Goal: Task Accomplishment & Management: Complete application form

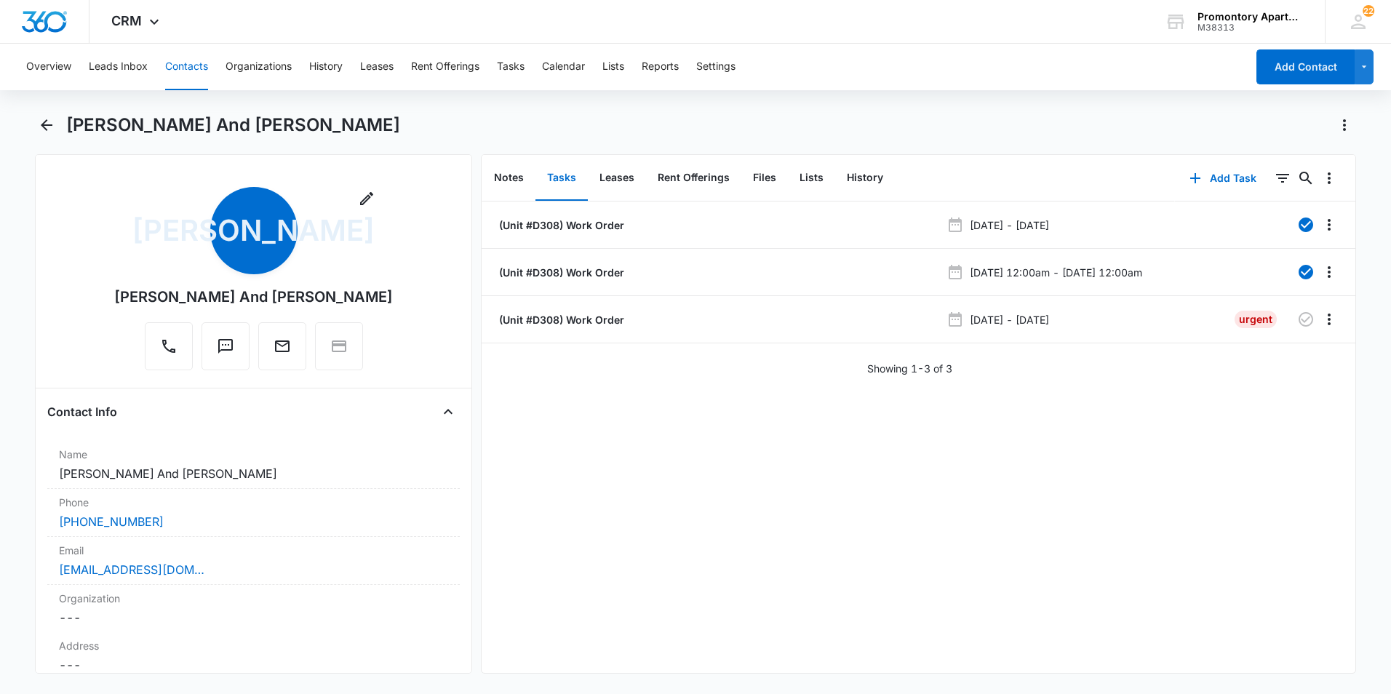
click at [190, 66] on button "Contacts" at bounding box center [186, 67] width 43 height 47
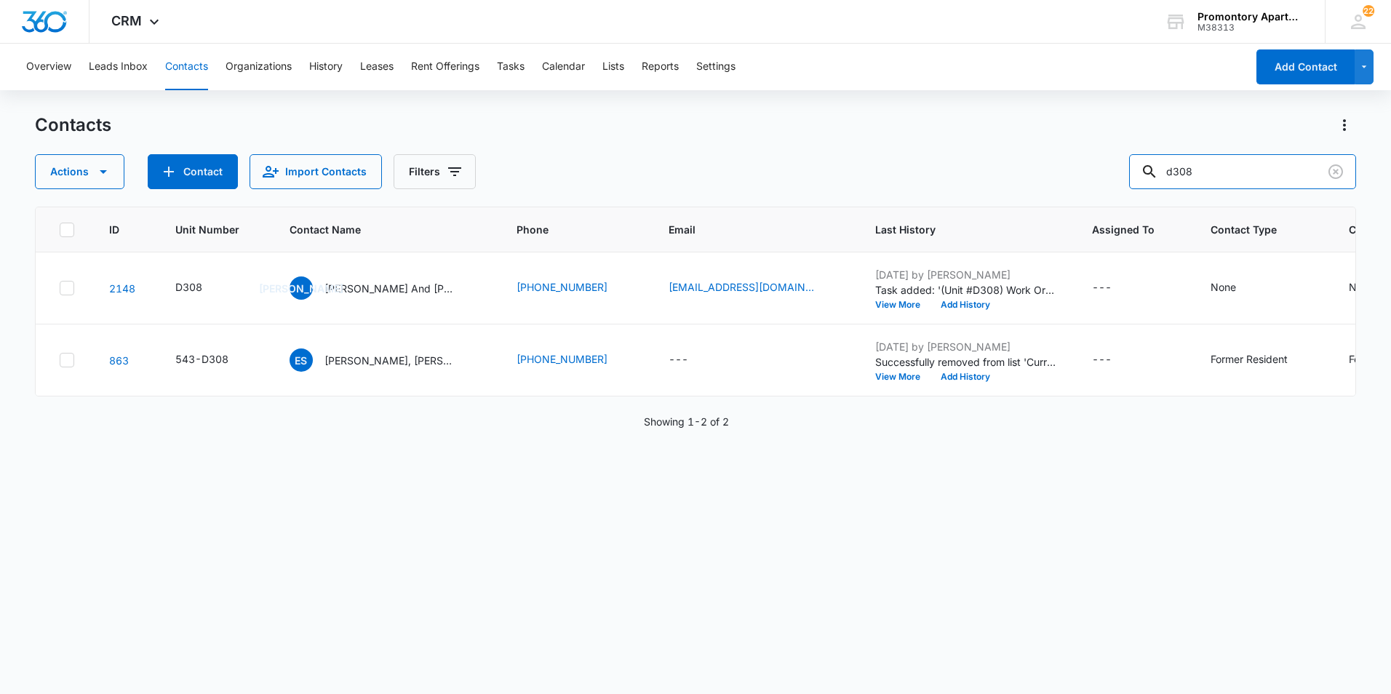
drag, startPoint x: 1225, startPoint y: 177, endPoint x: 697, endPoint y: 138, distance: 529.6
click at [985, 147] on div "Contacts Actions Contact Import Contacts Filters d308" at bounding box center [695, 151] width 1321 height 76
type input "b204"
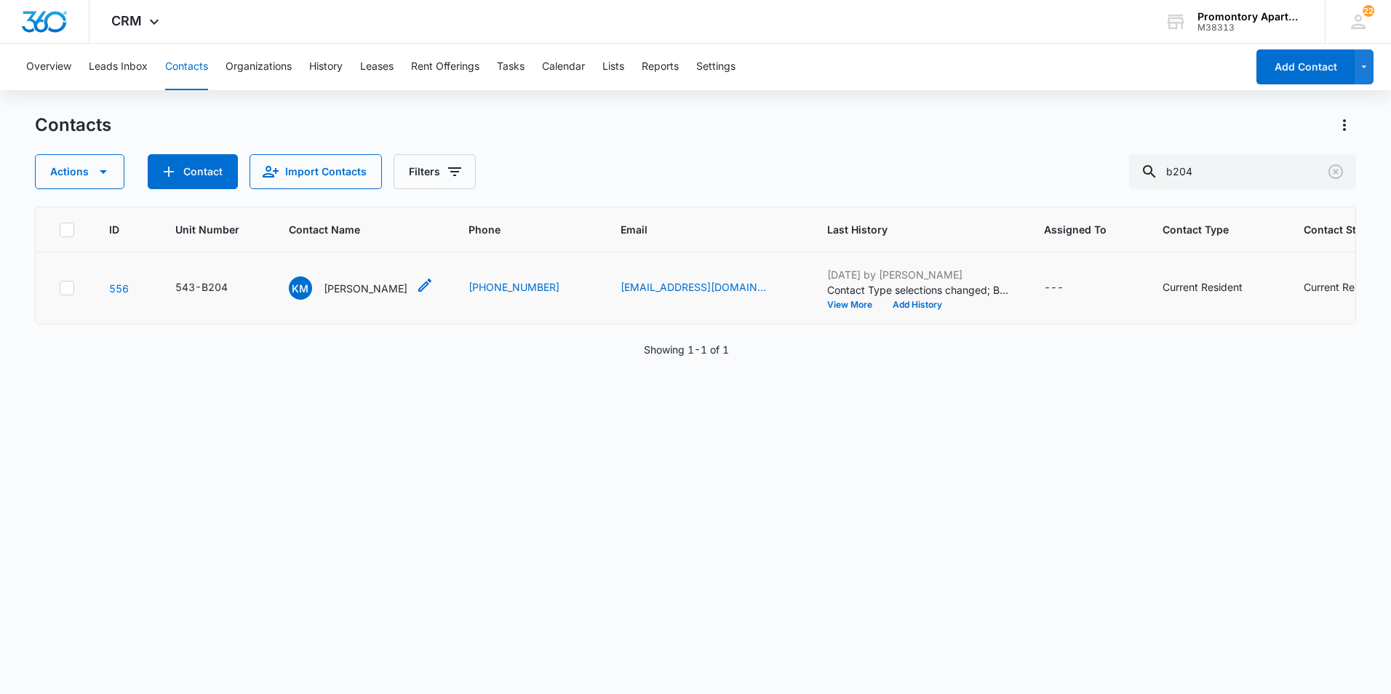
click at [346, 285] on p "[PERSON_NAME]" at bounding box center [366, 288] width 84 height 15
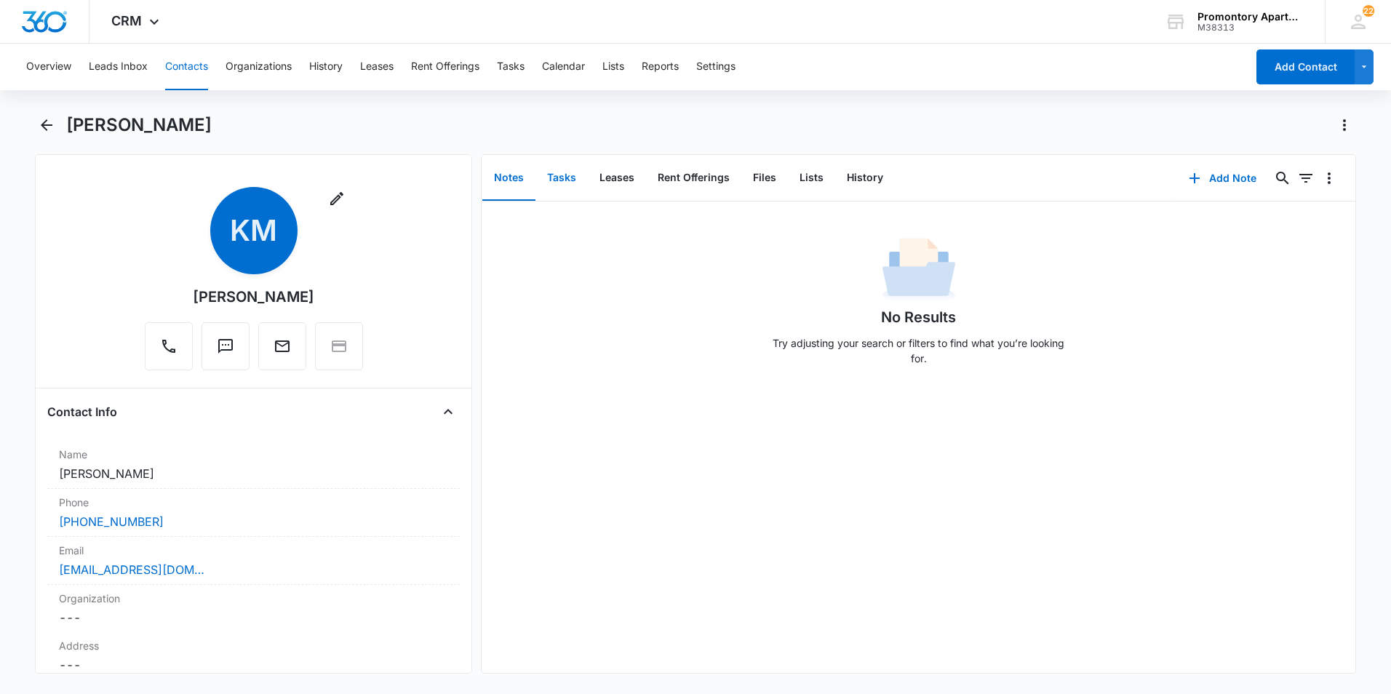
click at [545, 174] on button "Tasks" at bounding box center [561, 178] width 52 height 45
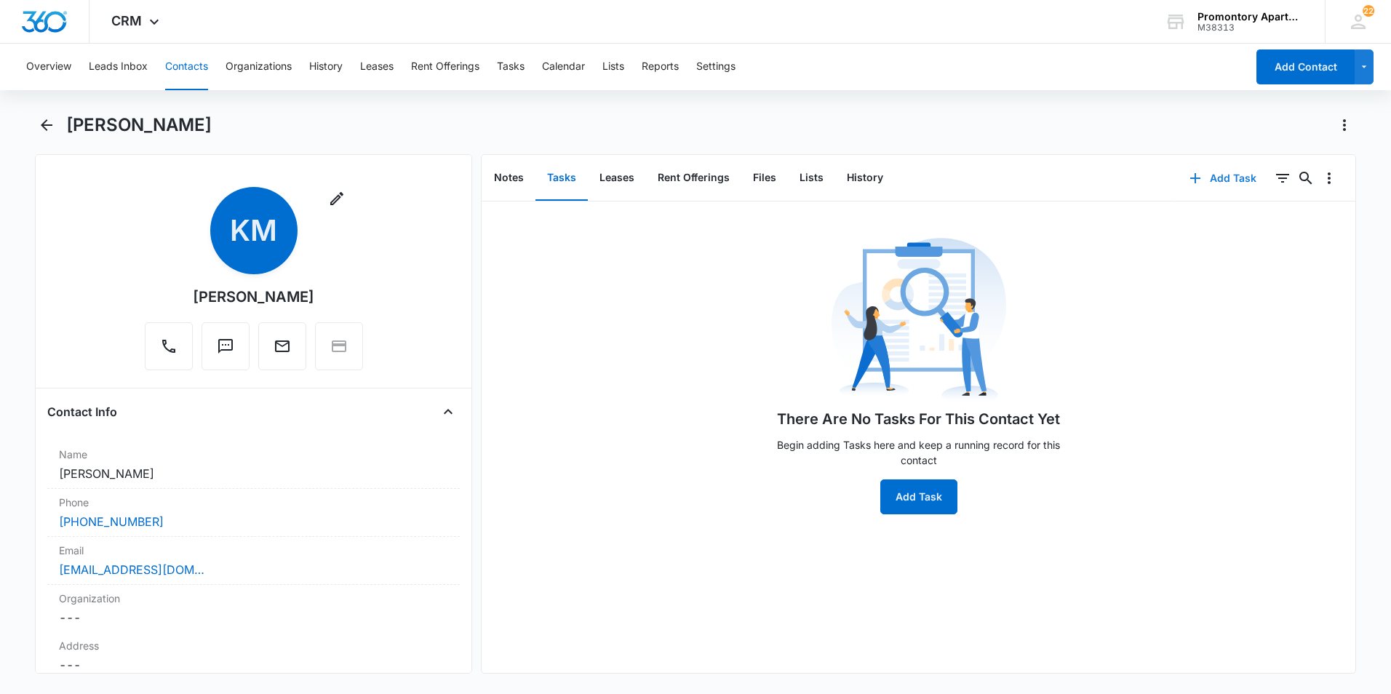
click at [1220, 188] on button "Add Task" at bounding box center [1223, 178] width 96 height 35
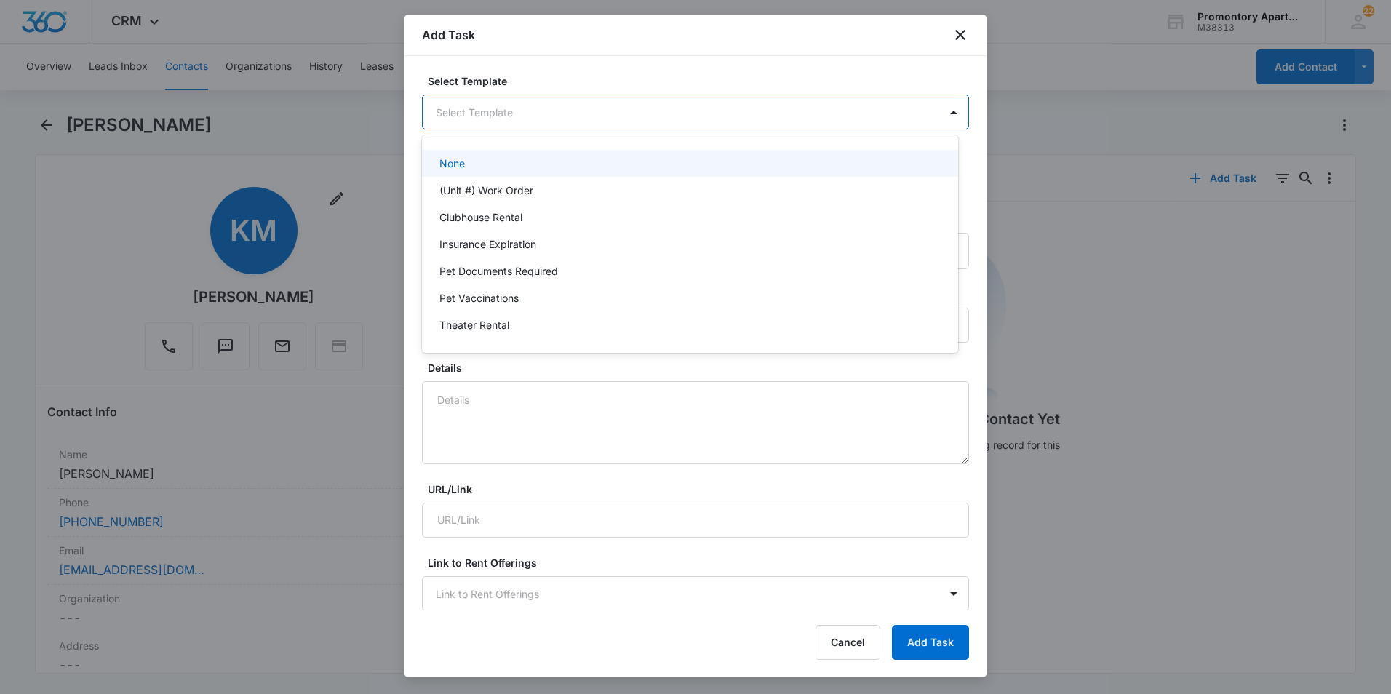
click at [588, 119] on body "CRM Apps Reputation Websites Forms CRM Email Social Content Ads Intelligence Fi…" at bounding box center [695, 347] width 1391 height 694
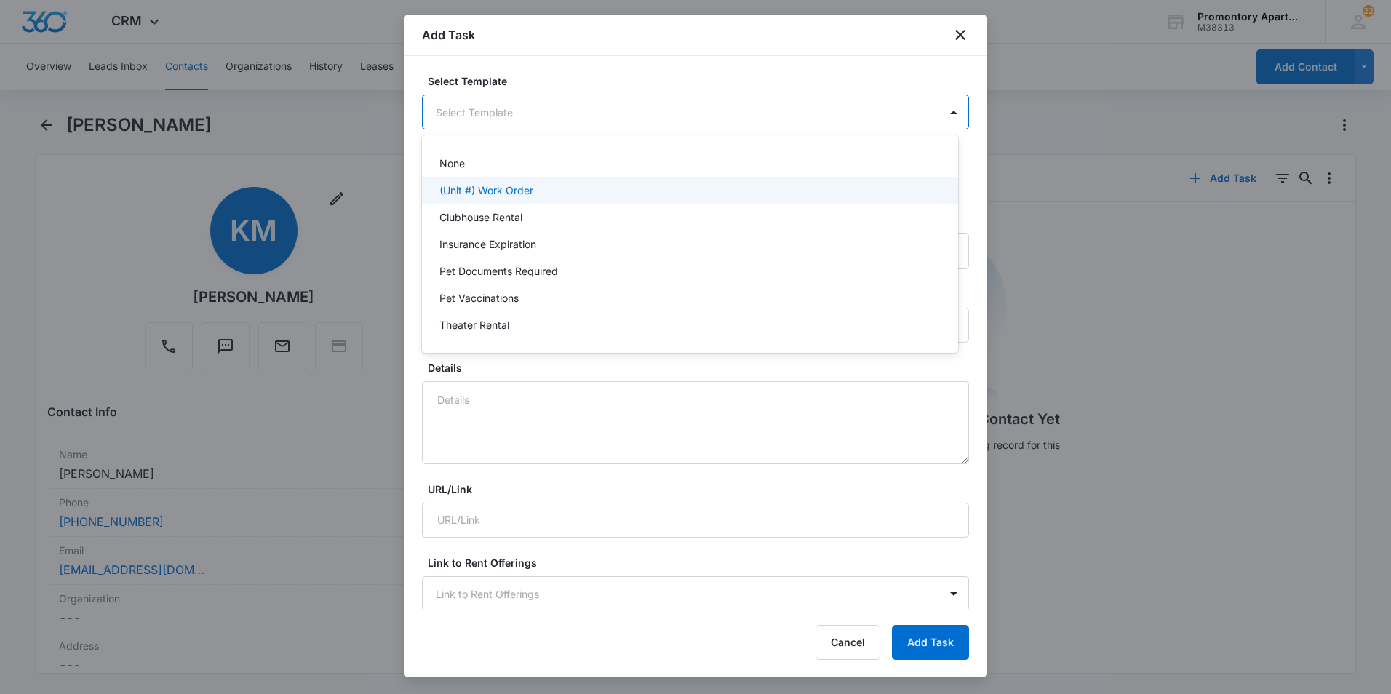
click at [522, 195] on p "(Unit #) Work Order" at bounding box center [486, 190] width 94 height 15
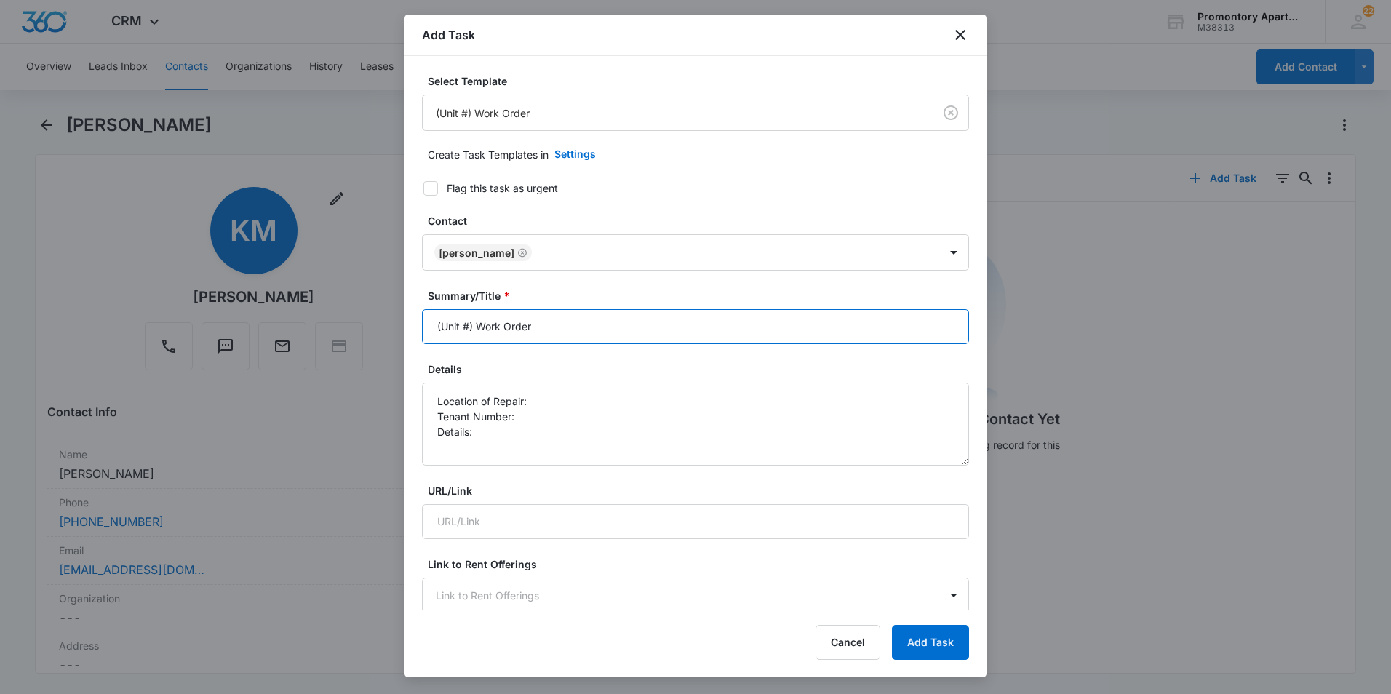
click at [471, 315] on input "(Unit #) Work Order" at bounding box center [695, 326] width 547 height 35
type input "(Unit #B204) Work Order"
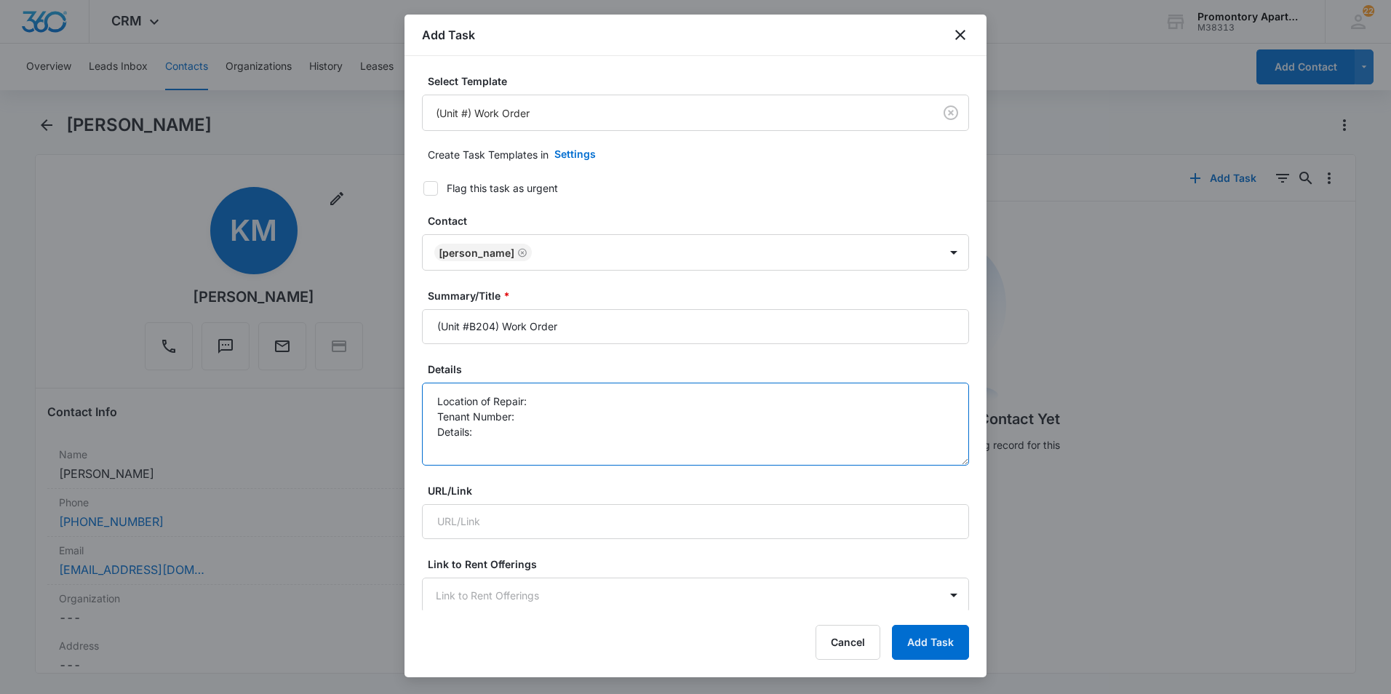
click at [562, 446] on textarea "Location of Repair: Tenant Number: Details:" at bounding box center [695, 424] width 547 height 83
click at [548, 434] on textarea "Location of Repair: Tenant Number: Details:" at bounding box center [695, 424] width 547 height 83
click at [551, 403] on textarea "Location of Repair: Tenant Number: Details: Bottom left" at bounding box center [695, 424] width 547 height 83
click at [557, 409] on textarea "Location of Repair: Dishwasher Tenant Number: Details: Bottom left" at bounding box center [695, 424] width 547 height 83
click at [594, 434] on textarea "Location of Repair: Dishwasher Tenant Number:[PHONE_NUMBER] Details: Bottom left" at bounding box center [695, 424] width 547 height 83
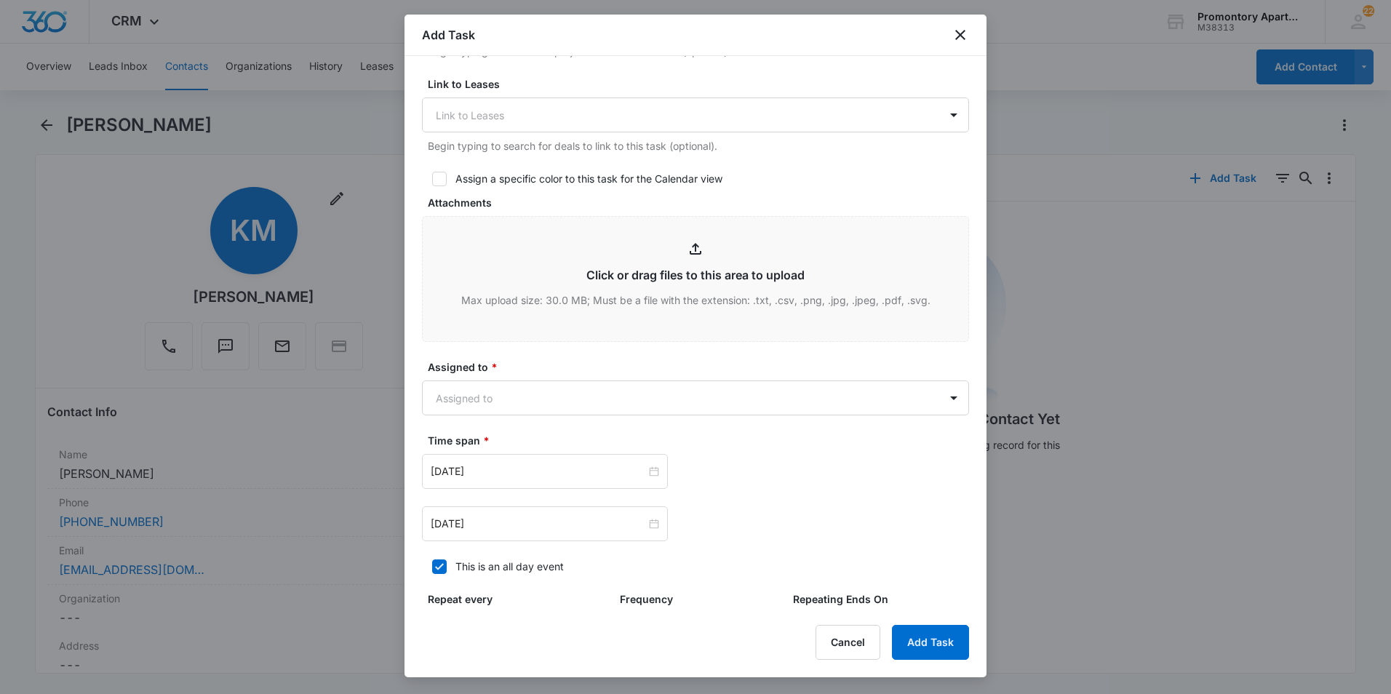
scroll to position [655, 0]
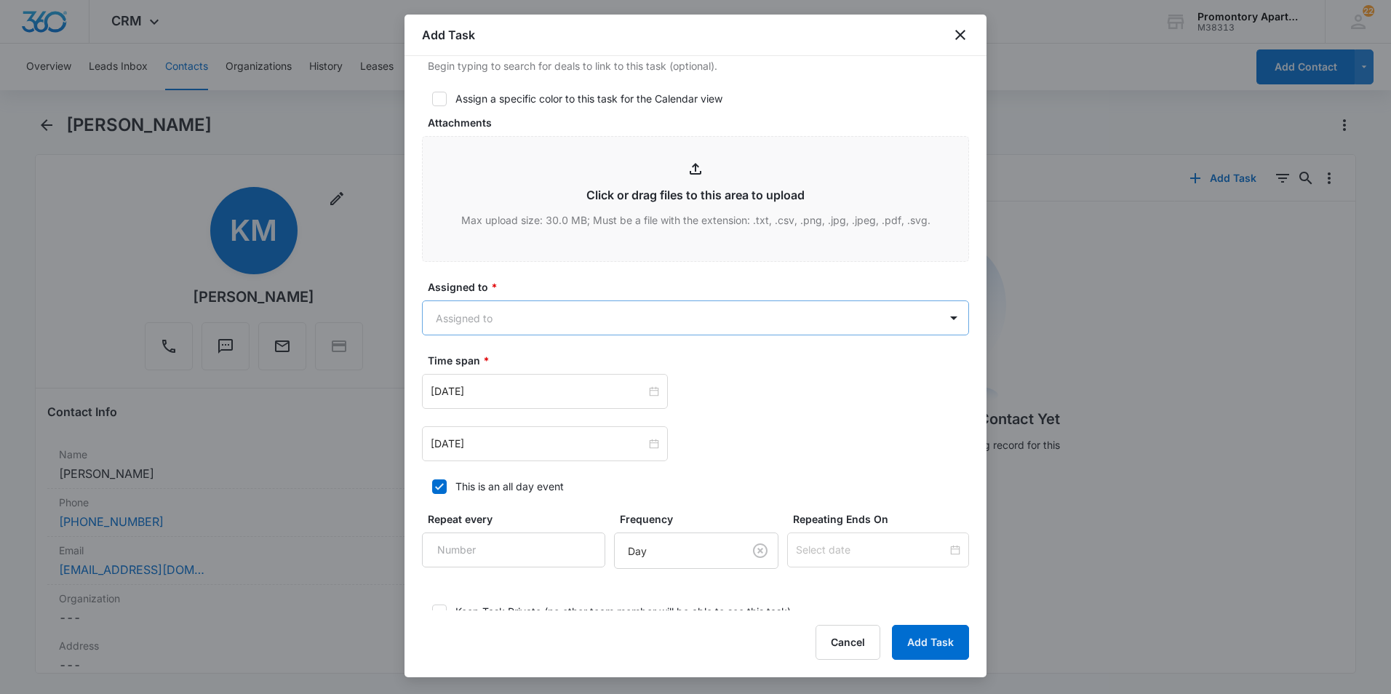
type textarea "Location of Repair: Dishwasher Tenant Number:[PHONE_NUMBER] Details: Bottom lef…"
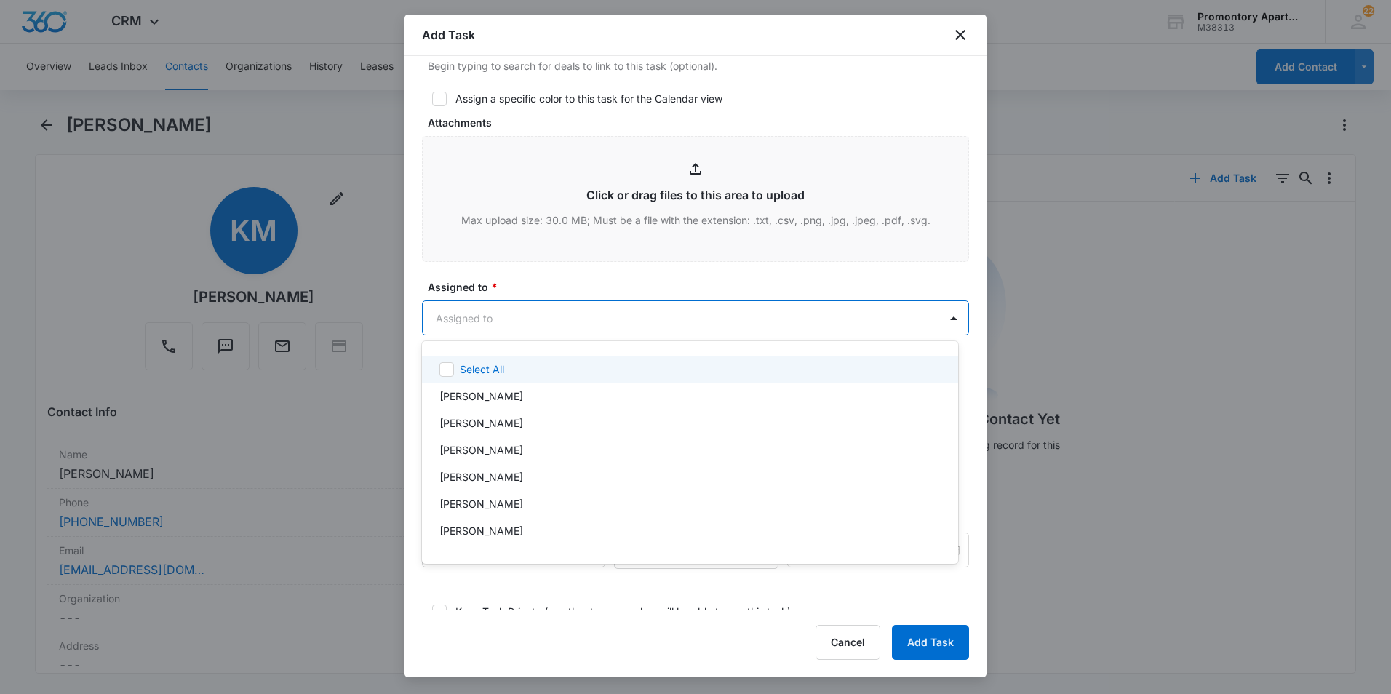
click at [589, 319] on body "CRM Apps Reputation Websites Forms CRM Email Social Content Ads Intelligence Fi…" at bounding box center [695, 347] width 1391 height 694
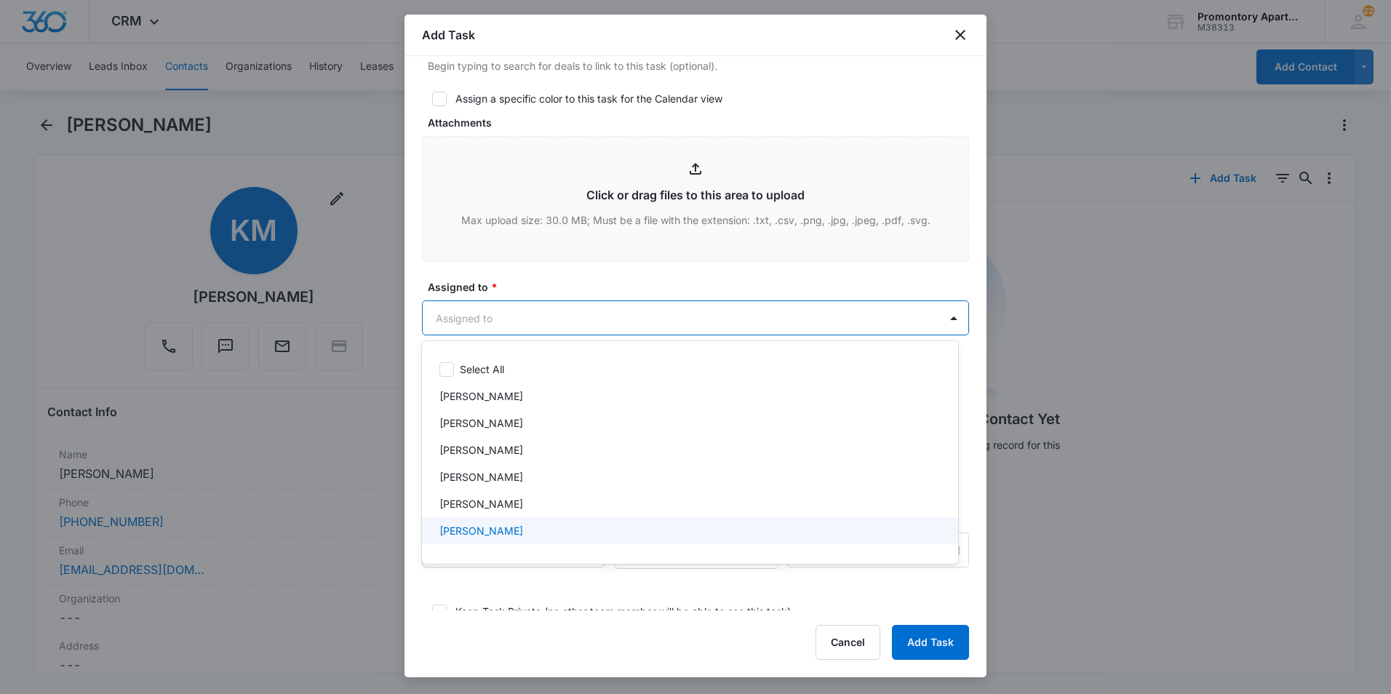
click at [546, 530] on div "[PERSON_NAME]" at bounding box center [688, 530] width 498 height 15
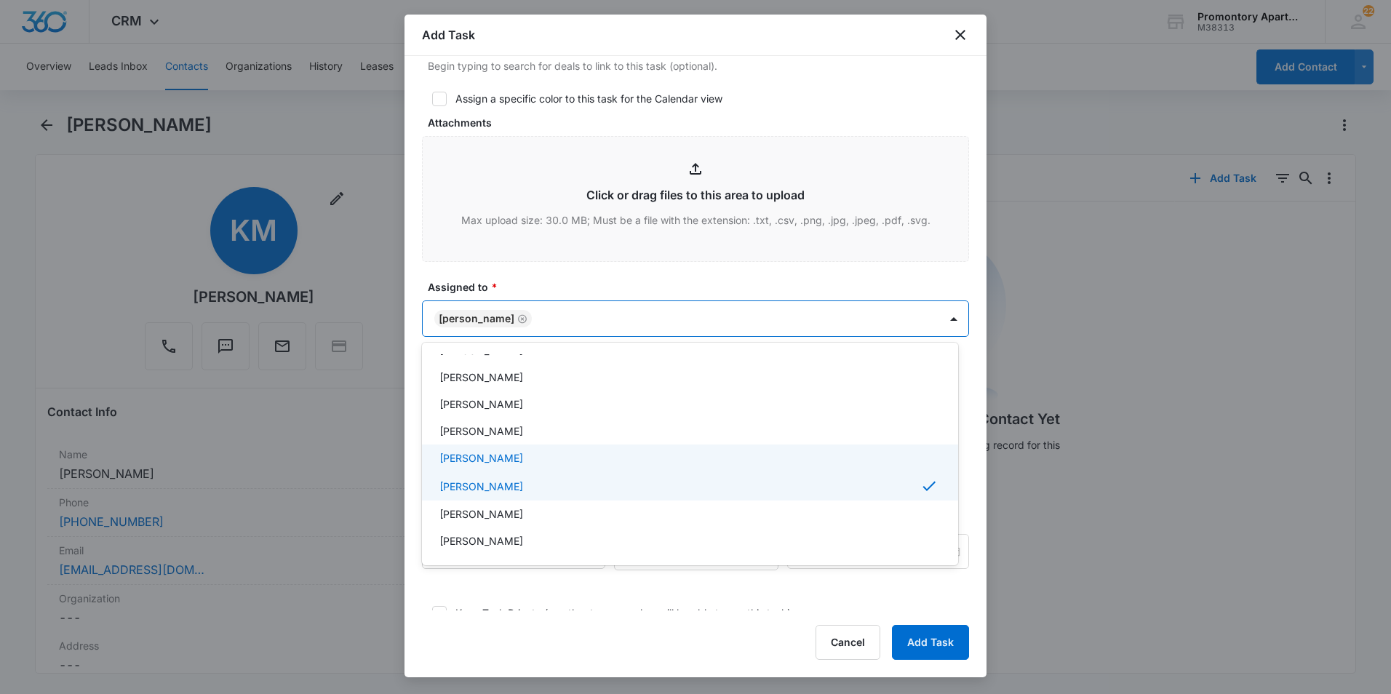
scroll to position [73, 0]
click at [527, 487] on div "[PERSON_NAME]" at bounding box center [688, 488] width 498 height 15
click at [584, 271] on div at bounding box center [695, 347] width 1391 height 694
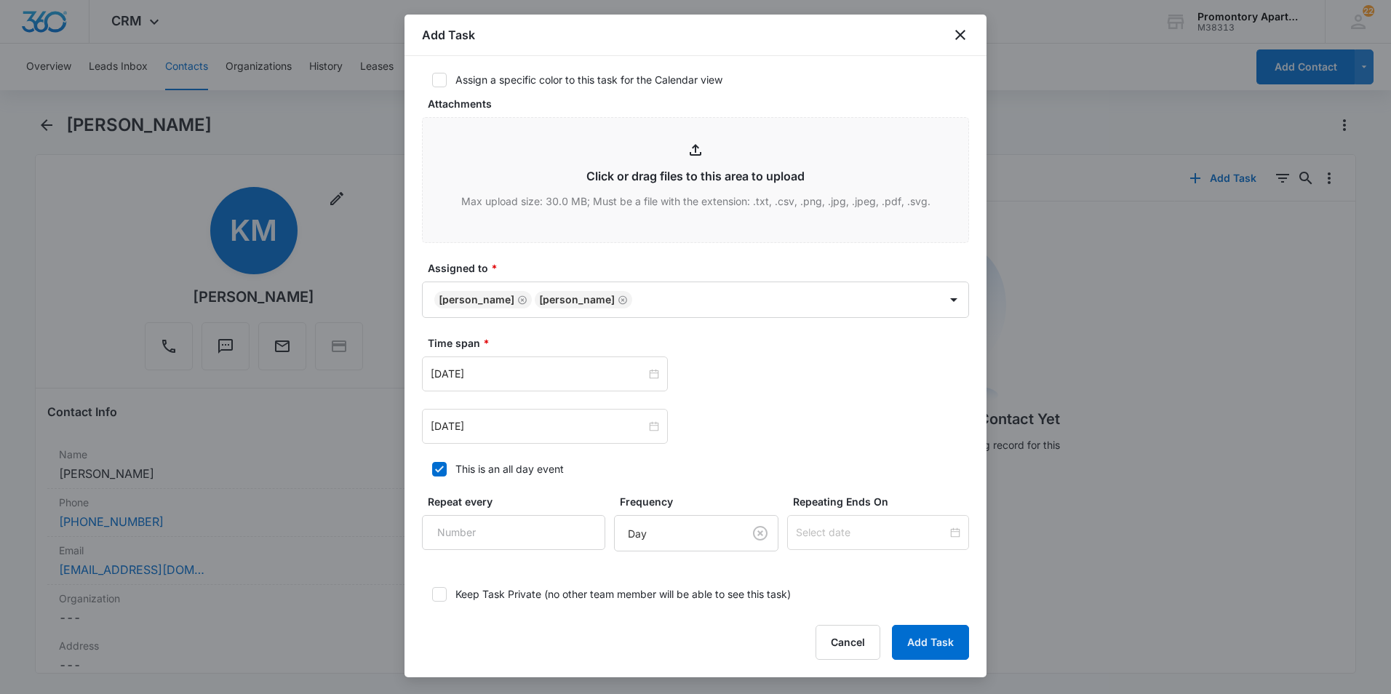
scroll to position [728, 0]
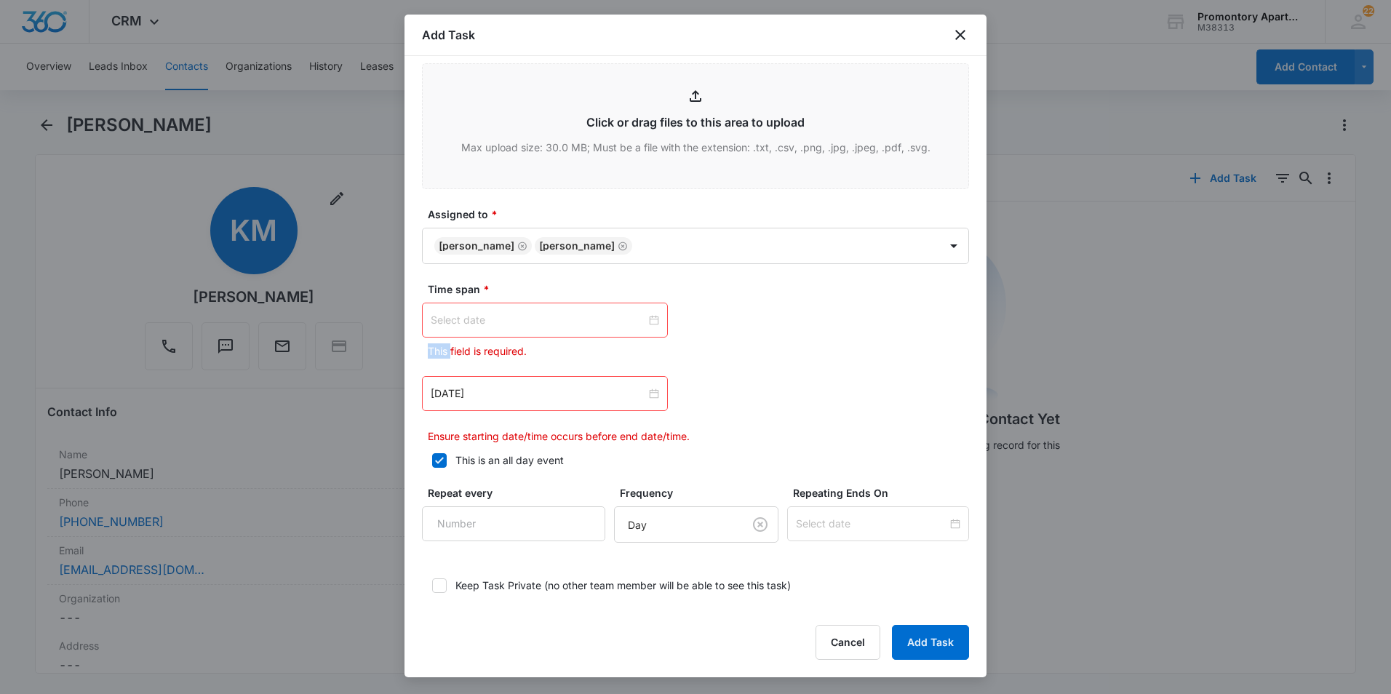
click at [650, 320] on div at bounding box center [545, 320] width 228 height 16
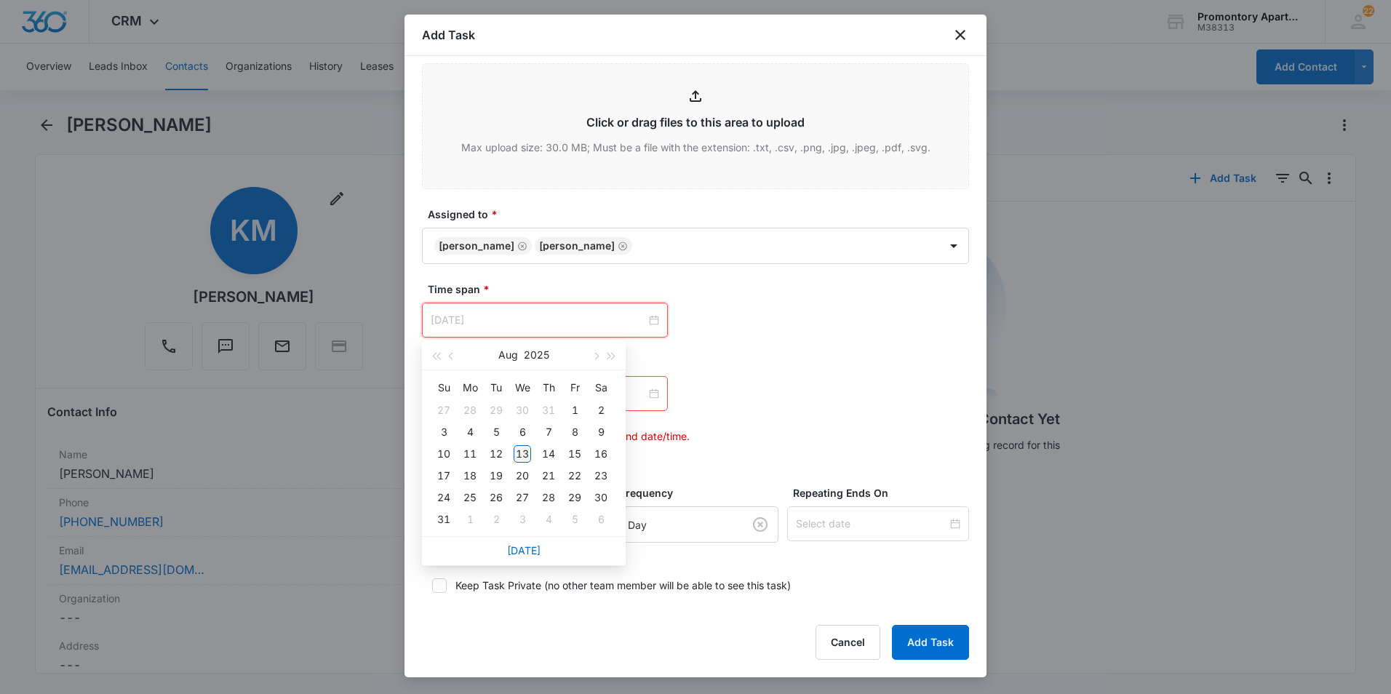
type input "[DATE]"
click at [526, 454] on div "13" at bounding box center [522, 453] width 17 height 17
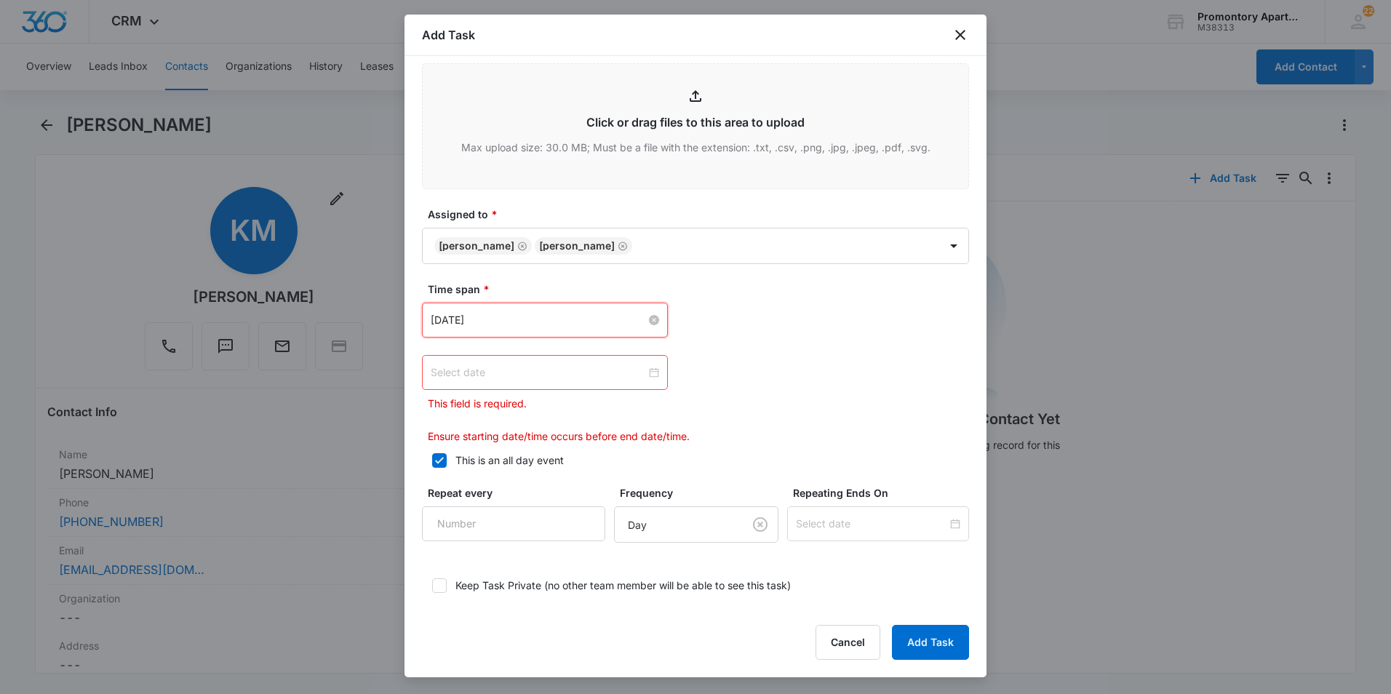
click at [647, 372] on div at bounding box center [545, 372] width 228 height 16
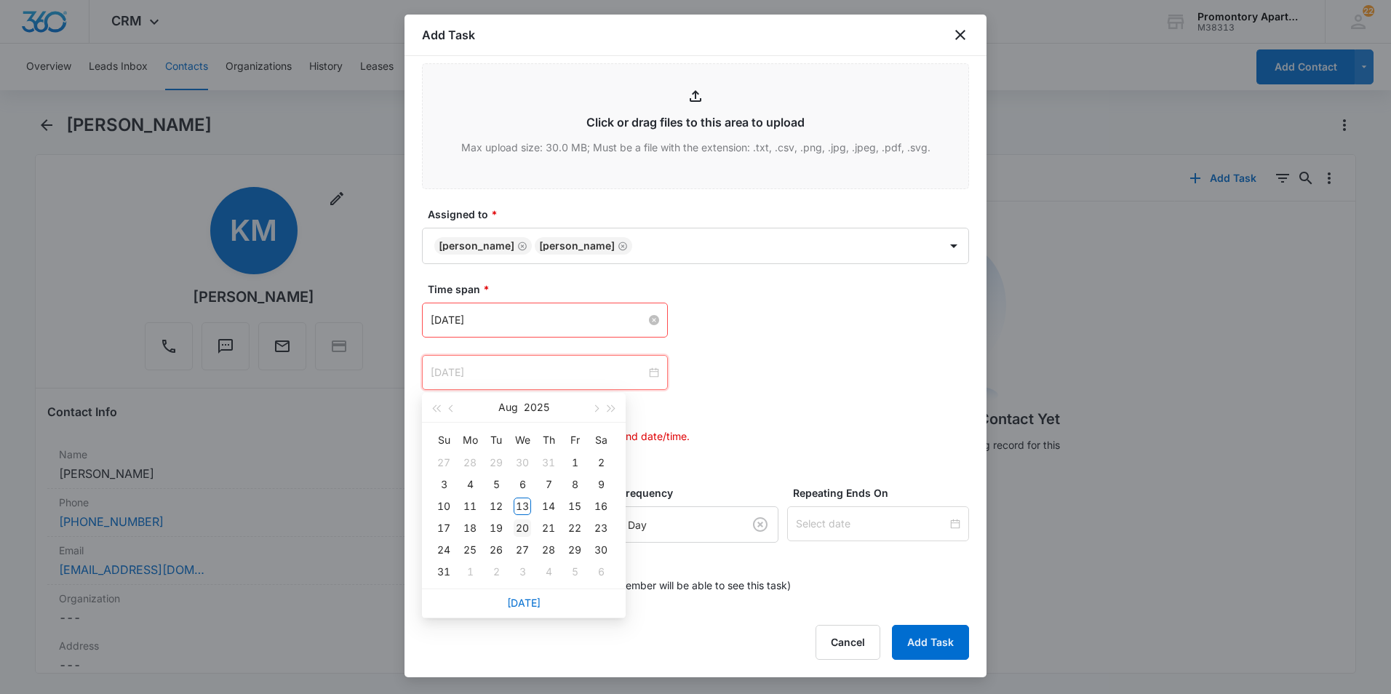
type input "[DATE]"
click at [519, 529] on div "20" at bounding box center [522, 527] width 17 height 17
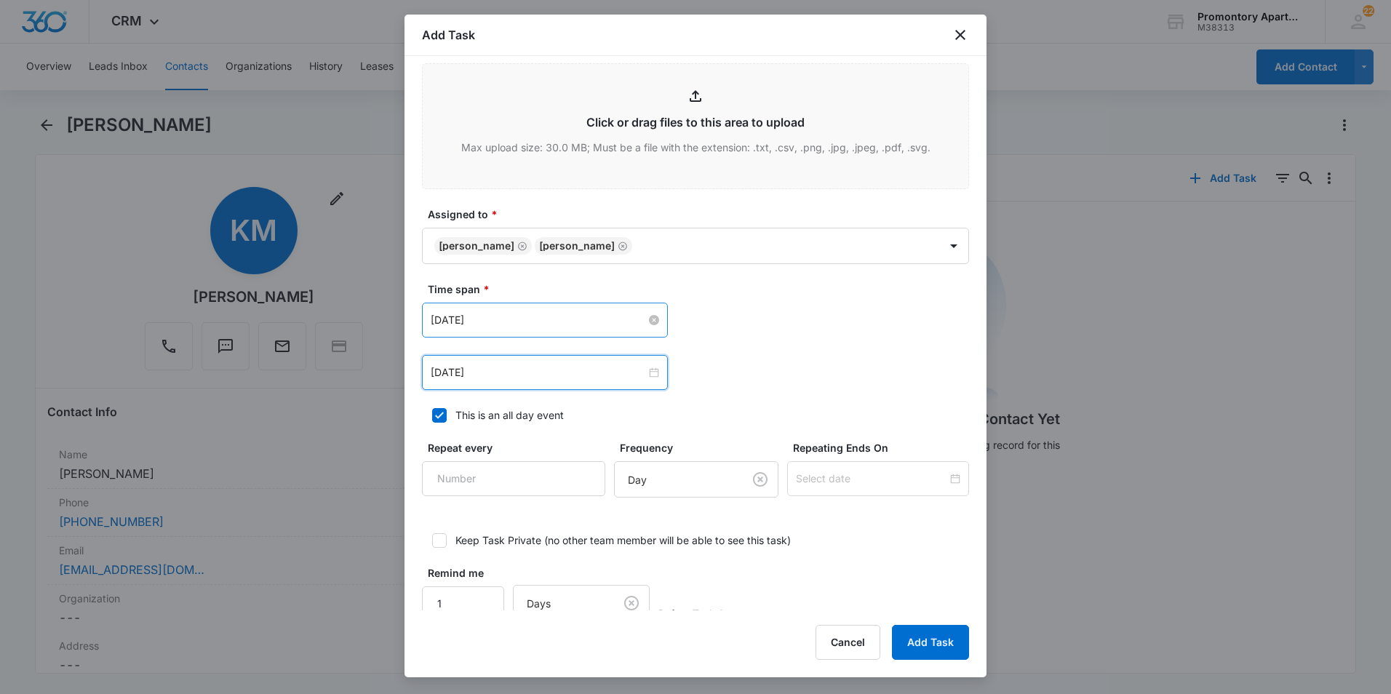
click at [737, 345] on div "[DATE] [DATE] Su Mo Tu We Th Fr Sa 27 28 29 30 31 1 2 3 4 5 6 7 8 9 10 11 12 13…" at bounding box center [695, 346] width 547 height 87
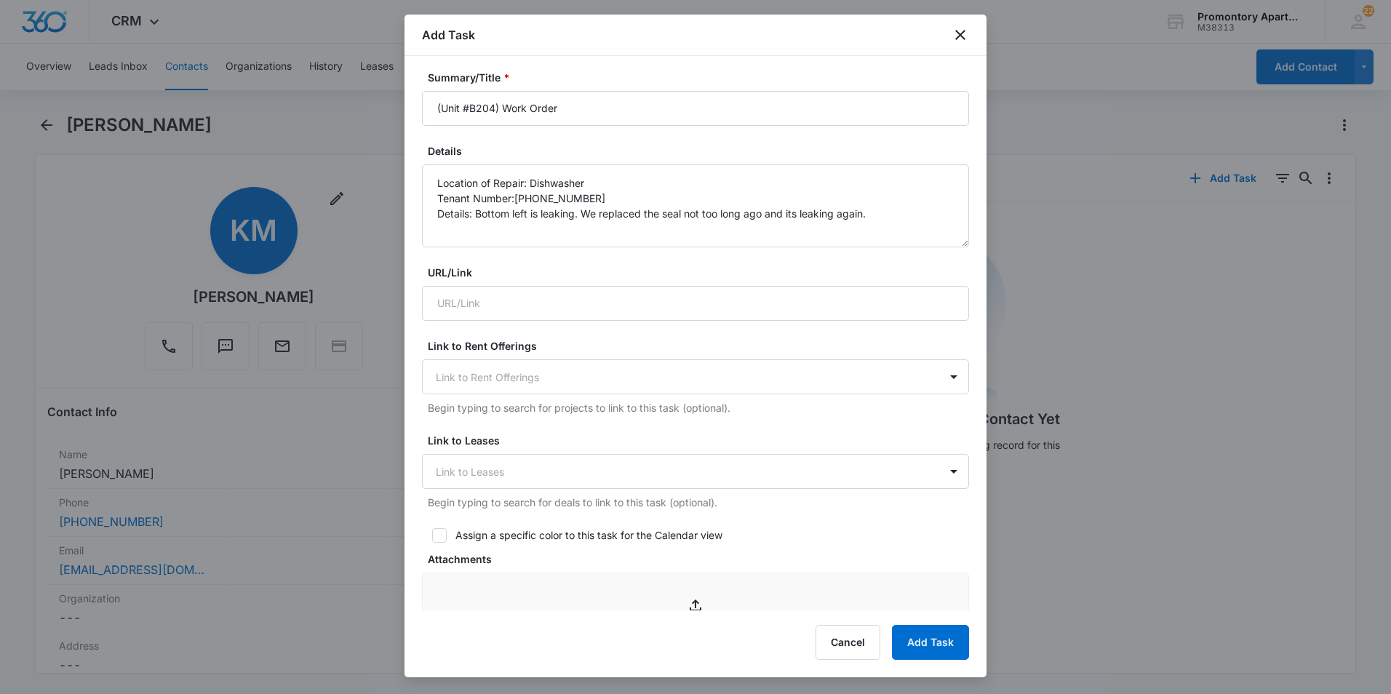
scroll to position [73, 0]
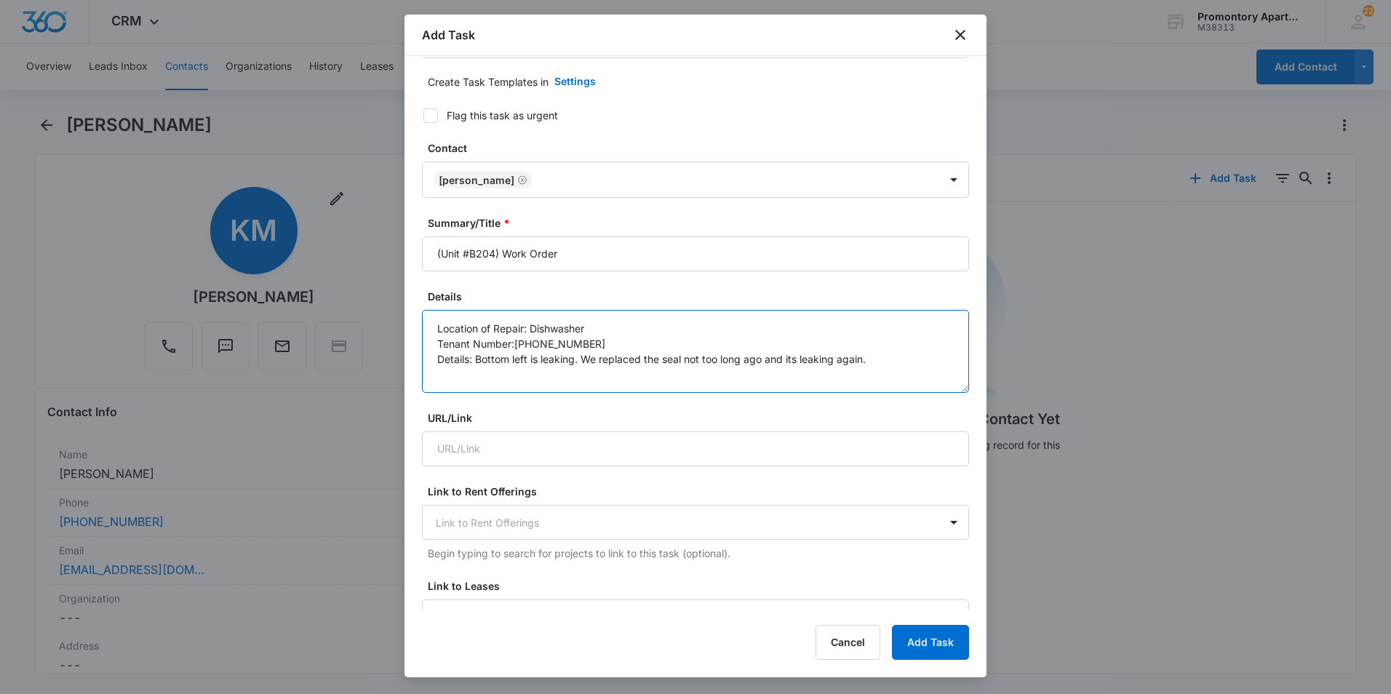
click at [889, 360] on textarea "Location of Repair: Dishwasher Tenant Number:[PHONE_NUMBER] Details: Bottom lef…" at bounding box center [695, 351] width 547 height 83
click at [924, 641] on button "Add Task" at bounding box center [930, 642] width 77 height 35
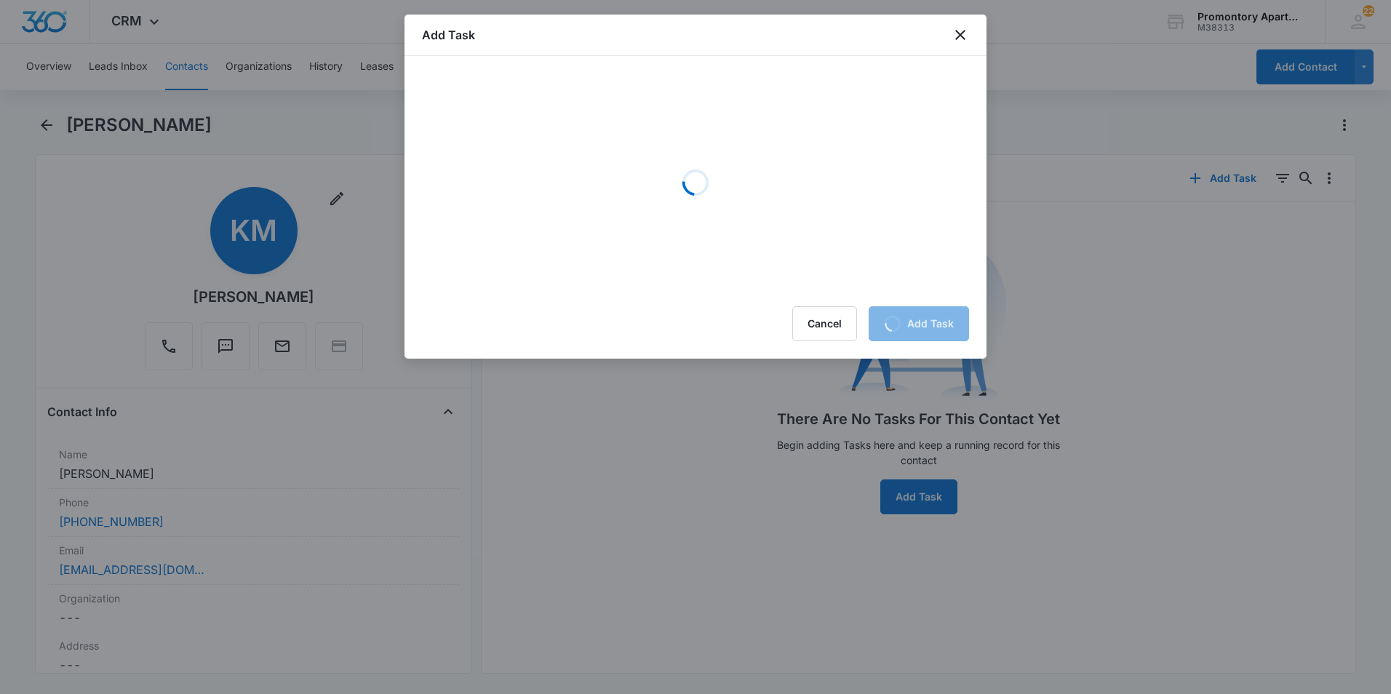
scroll to position [0, 0]
